Goal: Transaction & Acquisition: Obtain resource

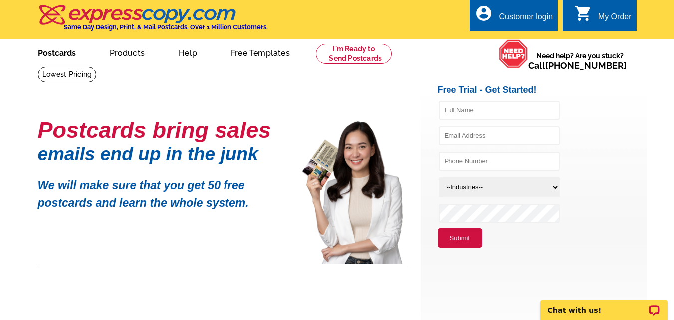
click at [58, 49] on link "Postcards" at bounding box center [57, 51] width 70 height 23
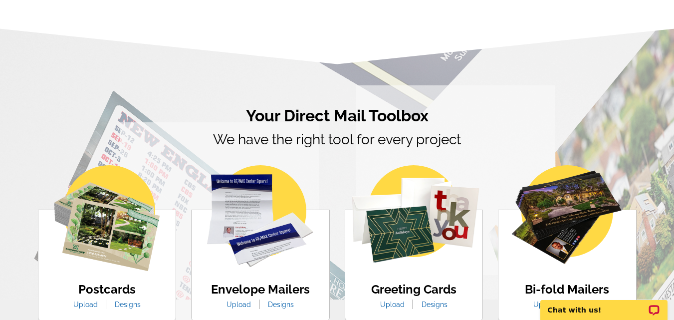
drag, startPoint x: 679, startPoint y: 30, endPoint x: 679, endPoint y: 88, distance: 57.3
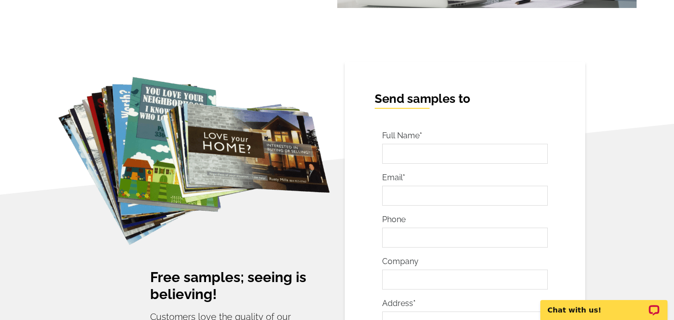
scroll to position [1737, 0]
